Goal: Find specific page/section: Find specific page/section

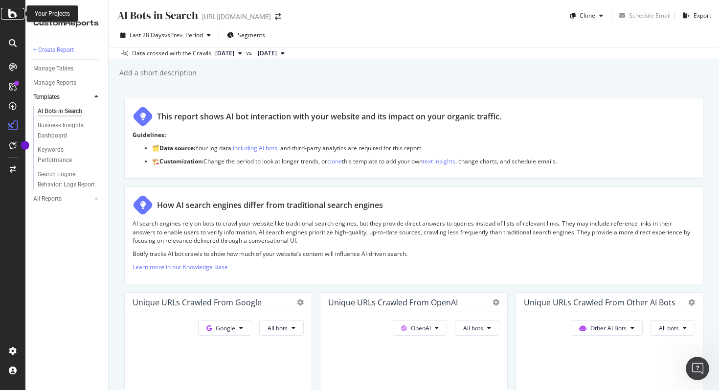
click at [11, 13] on icon at bounding box center [12, 14] width 9 height 12
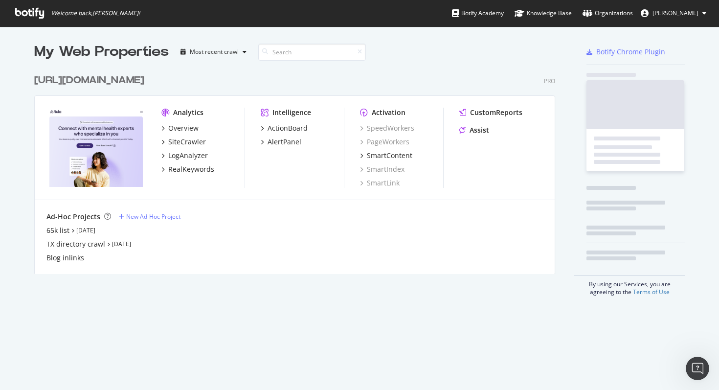
scroll to position [390, 719]
